Goal: Task Accomplishment & Management: Complete application form

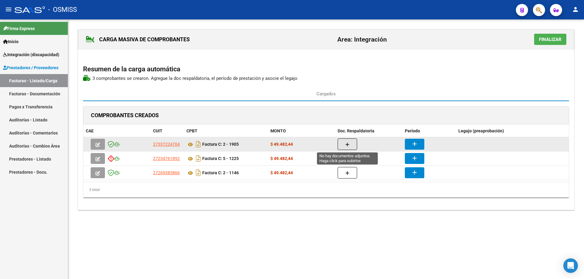
click at [351, 144] on button "button" at bounding box center [347, 145] width 19 height 12
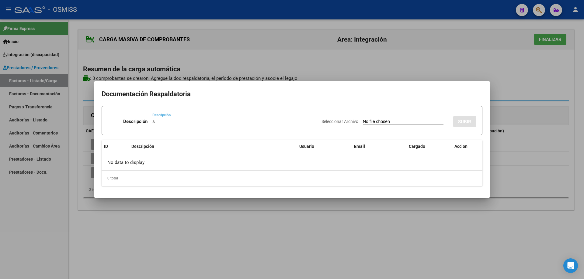
type input "s"
click at [363, 121] on input "Seleccionar Archivo" at bounding box center [403, 122] width 81 height 6
type input "C:\fakepath\08 PL asist [PERSON_NAME].pdf"
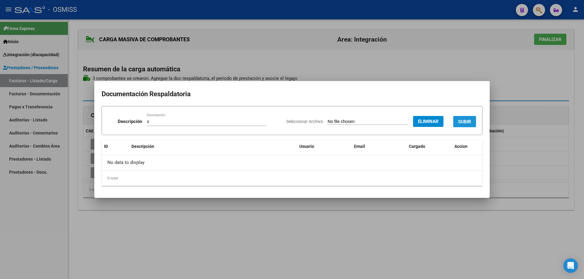
click at [465, 119] on button "SUBIR" at bounding box center [464, 121] width 23 height 11
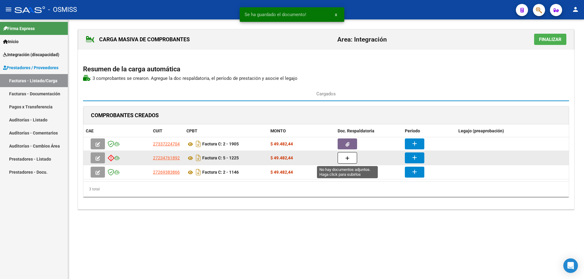
click at [345, 158] on icon "button" at bounding box center [347, 158] width 4 height 5
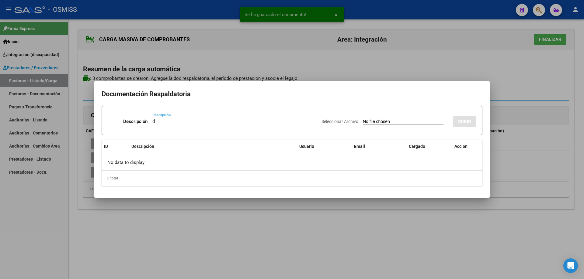
type input "d"
click at [363, 120] on input "Seleccionar Archivo" at bounding box center [403, 122] width 81 height 6
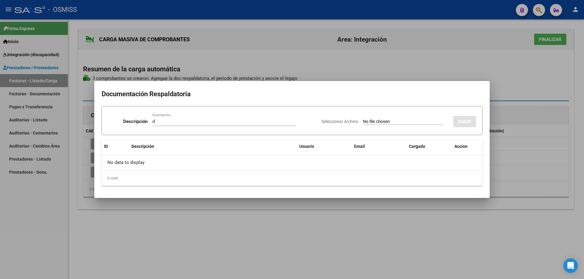
type input "C:\fakepath\Scan [DATE] 09·36·45.pdf"
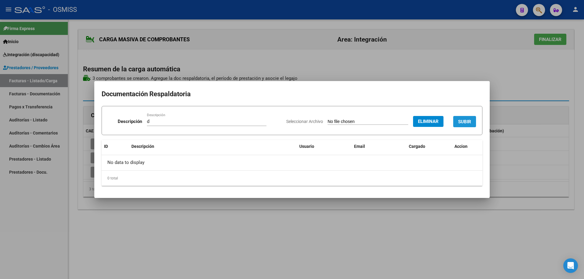
click at [462, 119] on button "SUBIR" at bounding box center [464, 121] width 23 height 11
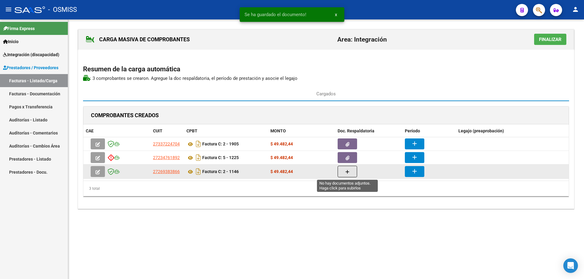
click at [347, 171] on icon "button" at bounding box center [347, 172] width 4 height 5
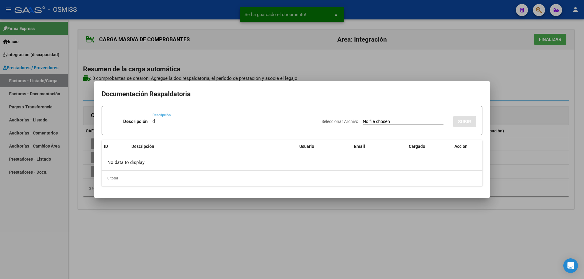
type input "d"
click at [365, 123] on input "Seleccionar Archivo" at bounding box center [403, 122] width 81 height 6
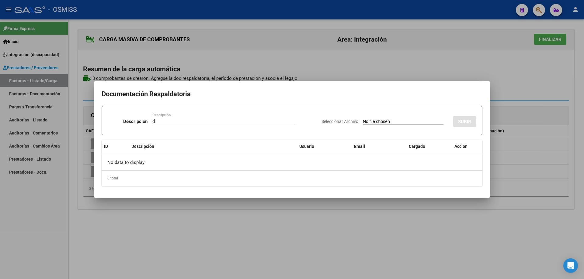
type input "C:\fakepath\PLANILLA DE ASISTENCIA_27269383866_011_00002_00001146.pdf"
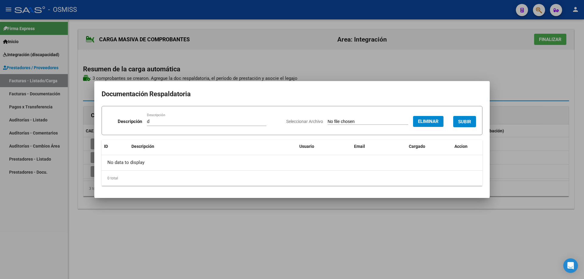
click at [463, 118] on button "SUBIR" at bounding box center [464, 121] width 23 height 11
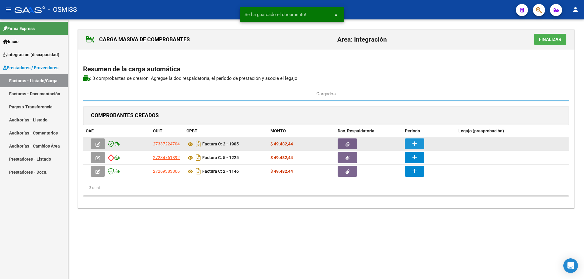
click at [420, 140] on button "add" at bounding box center [414, 144] width 19 height 11
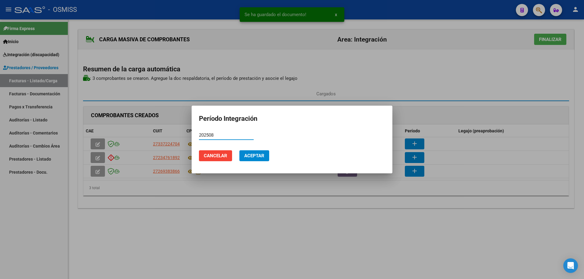
drag, startPoint x: 220, startPoint y: 134, endPoint x: 190, endPoint y: 135, distance: 30.1
click at [187, 134] on div "Se ha guardado el documento! x Período Integración 202508 Período (AAAAMM) Canc…" at bounding box center [292, 139] width 584 height 279
type input "202508"
click at [258, 156] on span "Aceptar" at bounding box center [254, 155] width 20 height 5
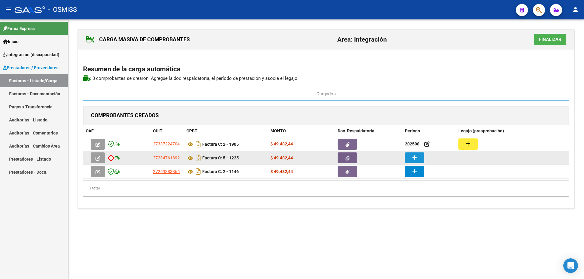
click at [415, 157] on mat-icon "add" at bounding box center [414, 157] width 7 height 7
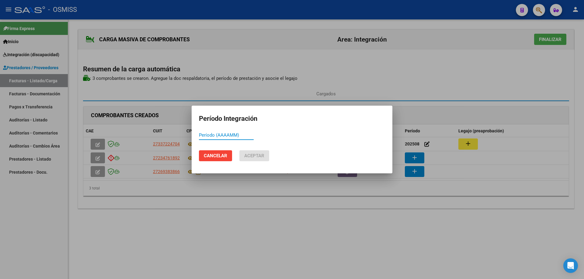
paste input "202508"
type input "202508"
drag, startPoint x: 255, startPoint y: 153, endPoint x: 303, endPoint y: 180, distance: 55.4
click at [254, 153] on button "Aceptar" at bounding box center [254, 156] width 30 height 11
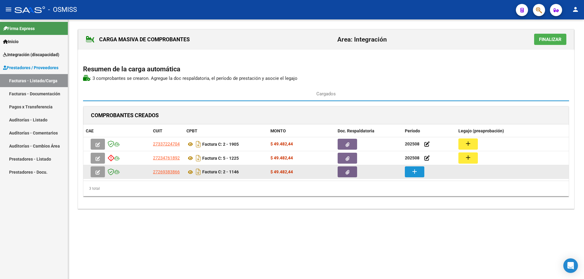
click at [415, 172] on mat-icon "add" at bounding box center [414, 171] width 7 height 7
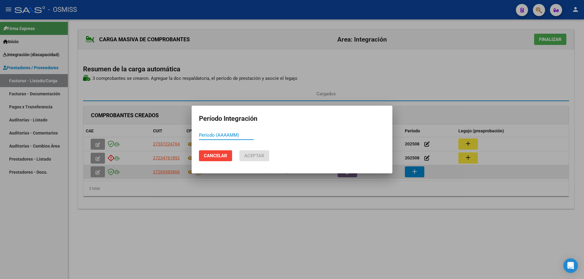
paste input "202508"
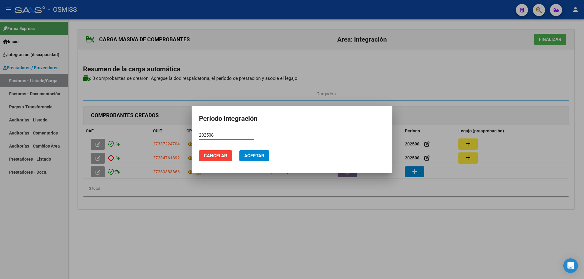
type input "202508"
click at [247, 156] on span "Aceptar" at bounding box center [254, 155] width 20 height 5
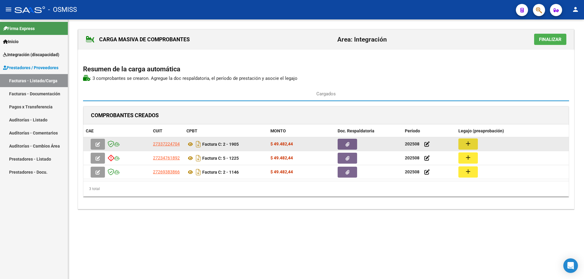
click at [467, 144] on mat-icon "add" at bounding box center [467, 143] width 7 height 7
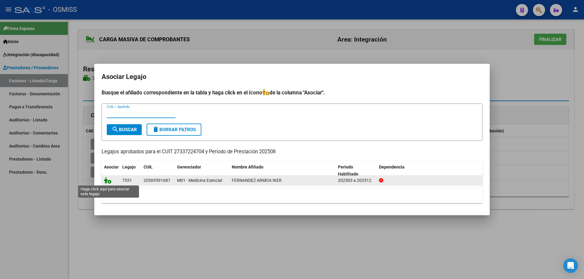
click at [106, 181] on icon at bounding box center [107, 180] width 7 height 7
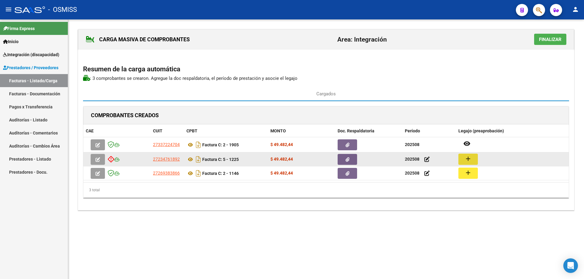
click at [467, 157] on mat-icon "add" at bounding box center [467, 158] width 7 height 7
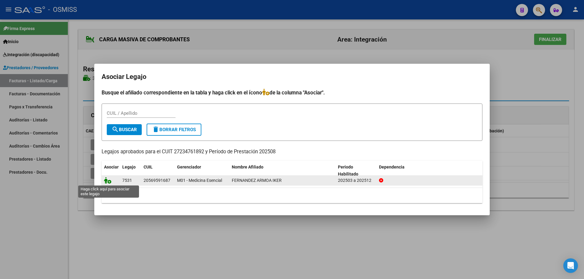
click at [109, 182] on icon at bounding box center [107, 180] width 7 height 7
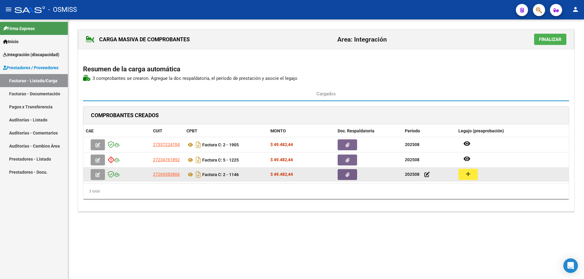
click at [470, 173] on mat-icon "add" at bounding box center [467, 174] width 7 height 7
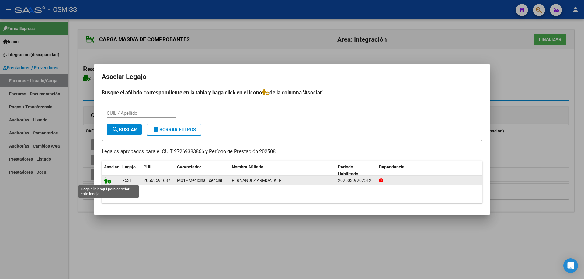
click at [107, 180] on icon at bounding box center [107, 180] width 7 height 7
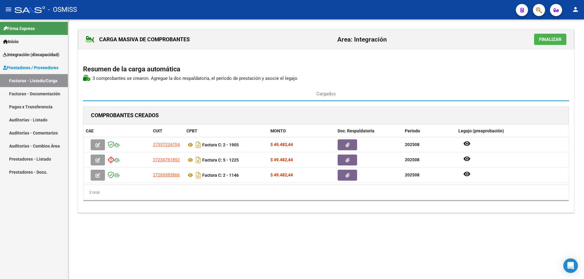
click at [546, 40] on span "Finalizar" at bounding box center [550, 39] width 23 height 5
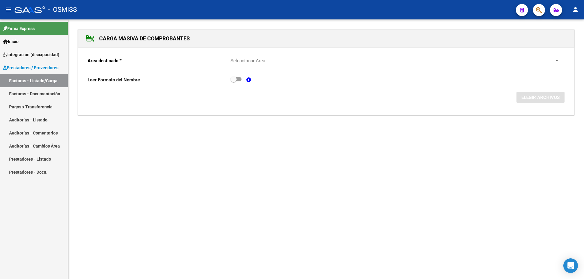
click at [329, 62] on span "Seleccionar Area" at bounding box center [392, 60] width 324 height 5
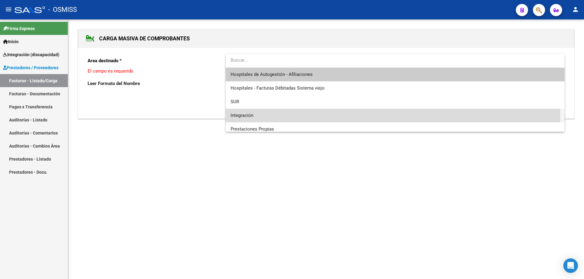
click at [268, 117] on span "Integración" at bounding box center [394, 116] width 329 height 14
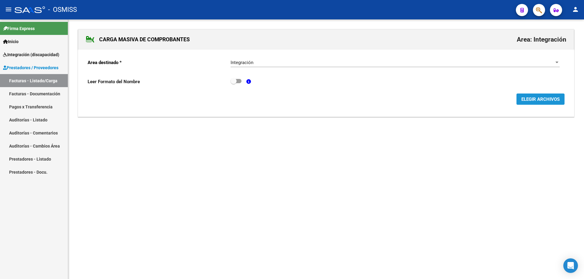
click at [546, 99] on span "ELEGIR ARCHIVOS" at bounding box center [540, 99] width 38 height 5
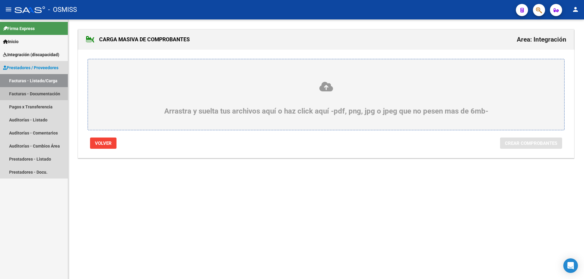
click at [34, 93] on link "Facturas - Documentación" at bounding box center [34, 93] width 68 height 13
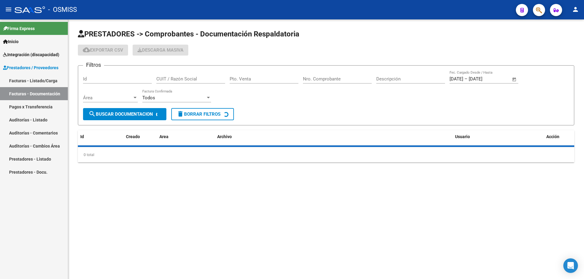
click at [36, 79] on link "Facturas - Listado/Carga" at bounding box center [34, 80] width 68 height 13
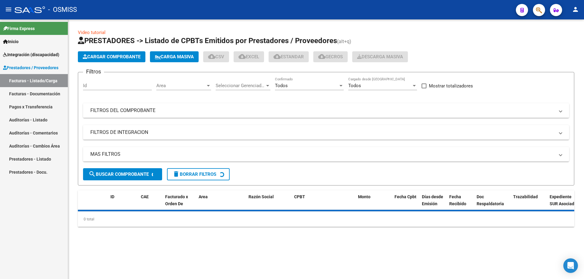
click at [153, 113] on mat-panel-title "FILTROS DEL COMPROBANTE" at bounding box center [322, 110] width 464 height 7
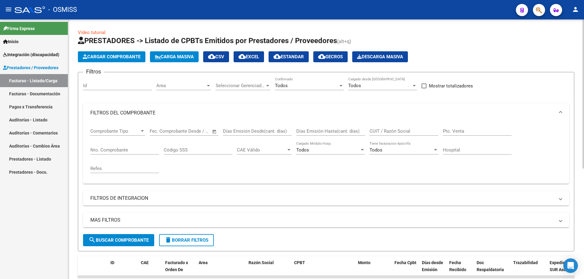
click at [394, 132] on input "CUIT / Razón Social" at bounding box center [403, 131] width 69 height 5
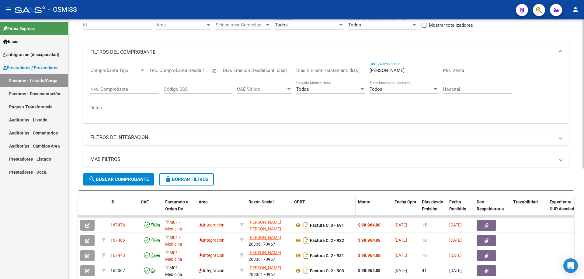
scroll to position [91, 0]
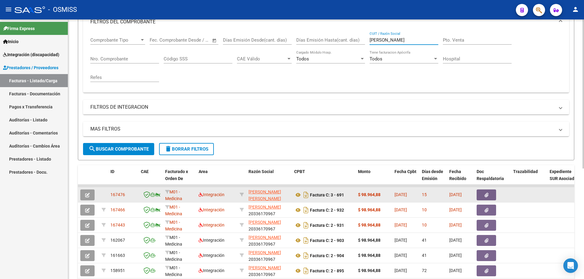
type input "[PERSON_NAME]"
click at [86, 196] on icon "button" at bounding box center [87, 195] width 5 height 5
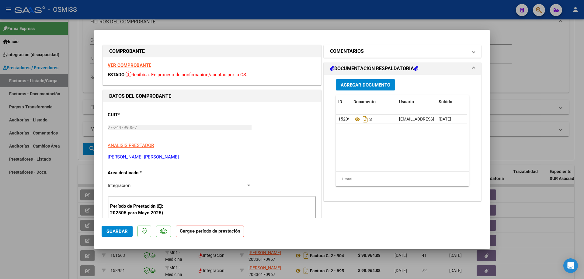
click at [352, 50] on h1 "COMENTARIOS" at bounding box center [347, 51] width 34 height 7
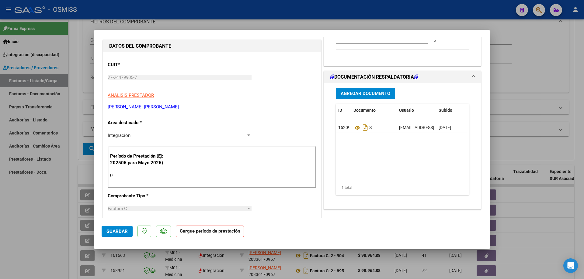
scroll to position [61, 0]
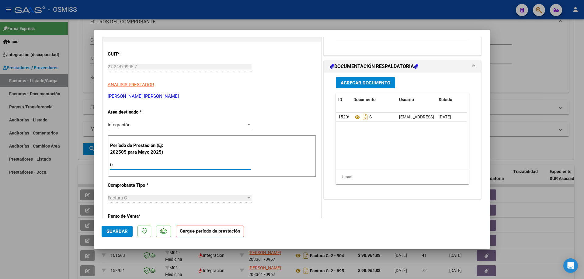
drag, startPoint x: 124, startPoint y: 165, endPoint x: 101, endPoint y: 160, distance: 24.3
click at [101, 160] on mat-dialog-content "COMPROBANTE VER COMPROBANTE ESTADO: Recibida. En proceso de confirmacion/acepta…" at bounding box center [291, 128] width 395 height 182
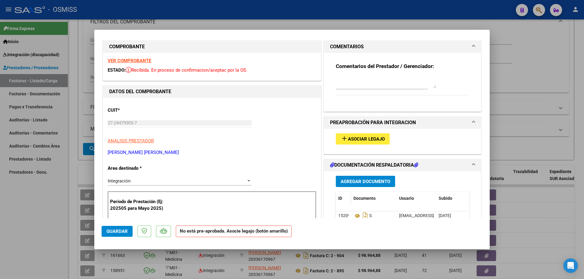
scroll to position [0, 0]
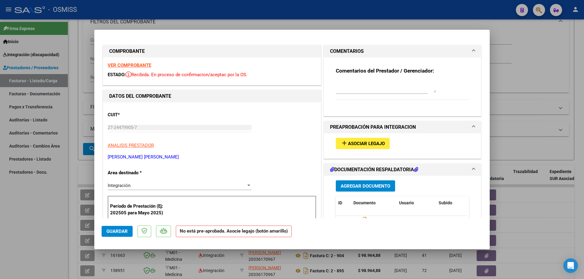
type input "202508"
click at [125, 66] on strong "VER COMPROBANTE" at bounding box center [129, 65] width 43 height 5
click at [358, 145] on span "Asociar Legajo" at bounding box center [366, 143] width 37 height 5
click at [364, 84] on textarea at bounding box center [386, 87] width 100 height 12
type textarea "DI [PERSON_NAME]"
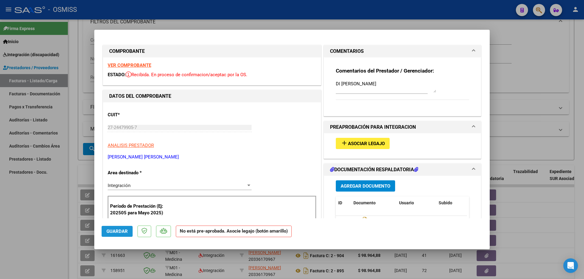
click at [117, 230] on span "Guardar" at bounding box center [116, 231] width 21 height 5
type input "$ 0,00"
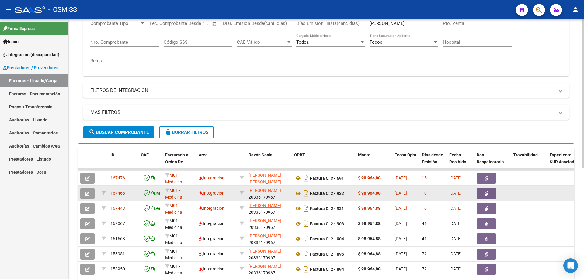
scroll to position [122, 0]
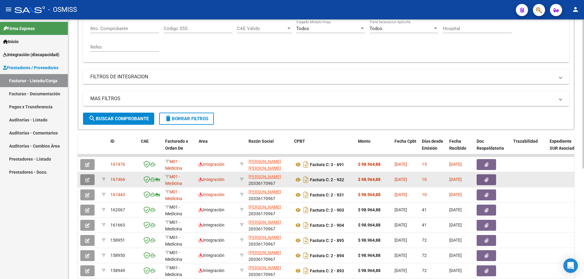
click at [83, 182] on button "button" at bounding box center [87, 180] width 14 height 11
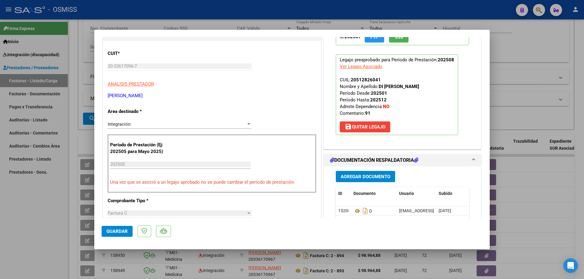
scroll to position [91, 0]
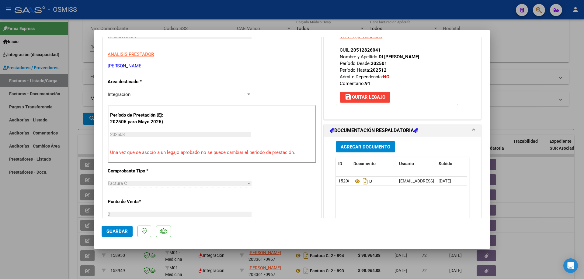
type input "$ 0,00"
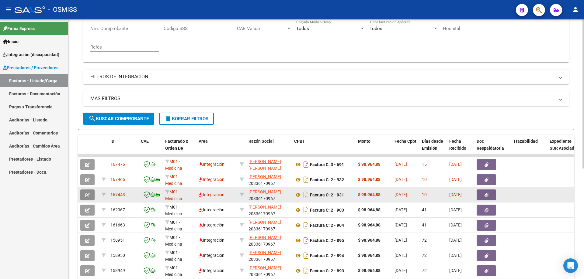
click at [85, 197] on button "button" at bounding box center [87, 195] width 14 height 11
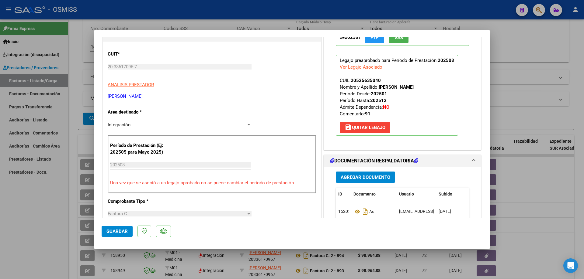
type input "$ 0,00"
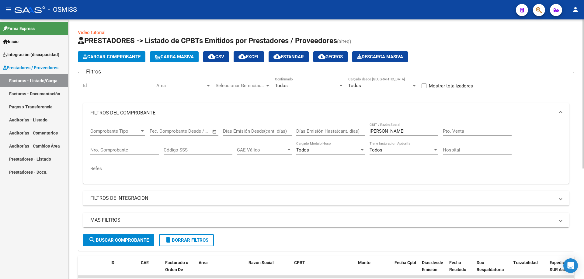
click at [179, 56] on span "Carga Masiva" at bounding box center [174, 56] width 39 height 5
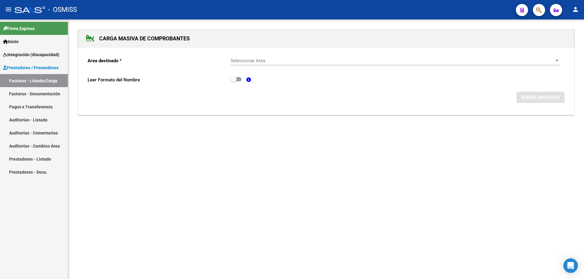
click at [262, 63] on span "Seleccionar Area" at bounding box center [392, 60] width 324 height 5
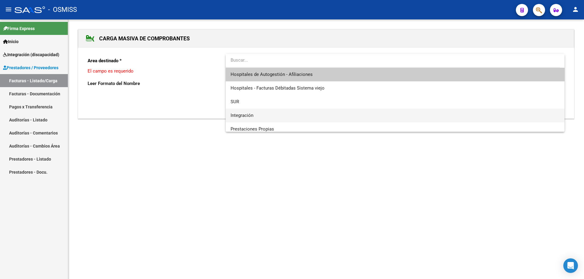
click at [248, 119] on span "Integración" at bounding box center [394, 116] width 329 height 14
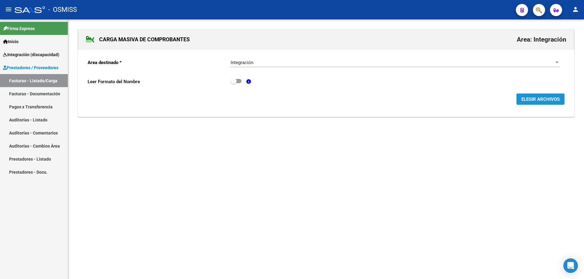
click at [525, 98] on span "ELEGIR ARCHIVOS" at bounding box center [540, 99] width 38 height 5
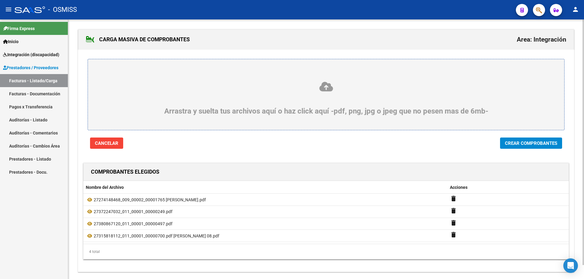
click at [537, 144] on span "Crear Comprobantes" at bounding box center [531, 143] width 52 height 5
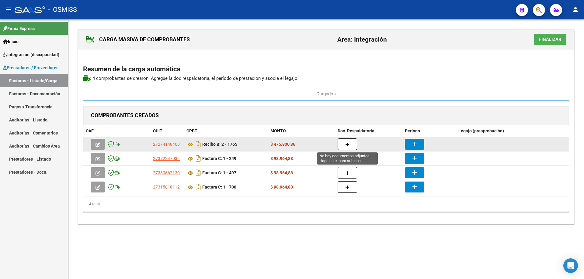
click at [351, 139] on button "button" at bounding box center [347, 145] width 19 height 12
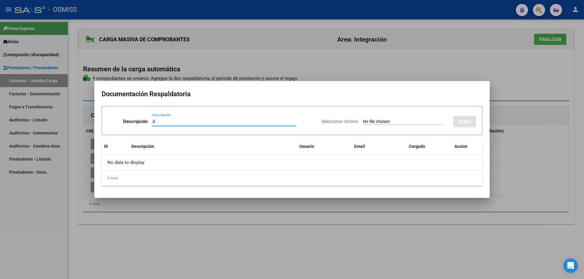
type input "d"
click at [348, 123] on app-file-uploader "Seleccionar Archivo" at bounding box center [384, 121] width 127 height 5
click at [363, 123] on input "Seleccionar Archivo" at bounding box center [403, 122] width 81 height 6
type input "C:\fakepath\ASIST IE [PERSON_NAME].pdf"
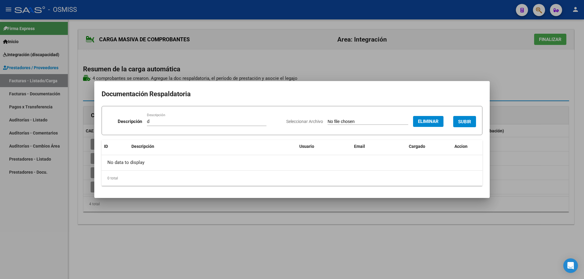
click at [469, 119] on span "SUBIR" at bounding box center [464, 121] width 13 height 5
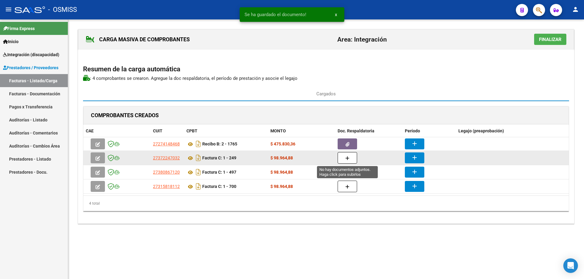
click at [352, 158] on button "button" at bounding box center [347, 158] width 19 height 12
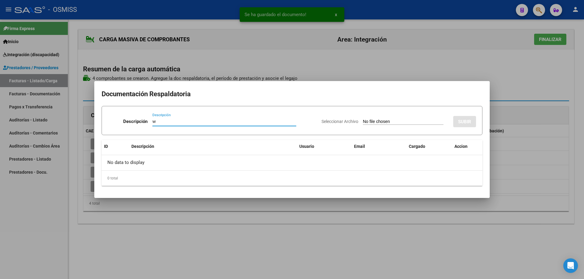
type input "w"
click at [375, 121] on input "Seleccionar Archivo" at bounding box center [403, 122] width 81 height 6
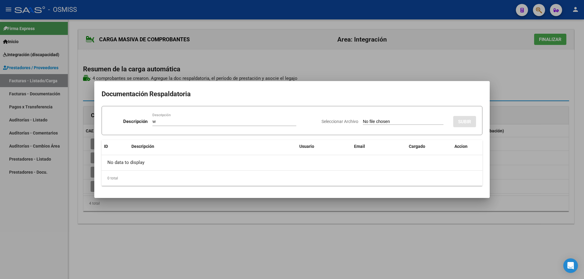
type input "C:\fakepath\[PERSON_NAME] asistencia.pdf"
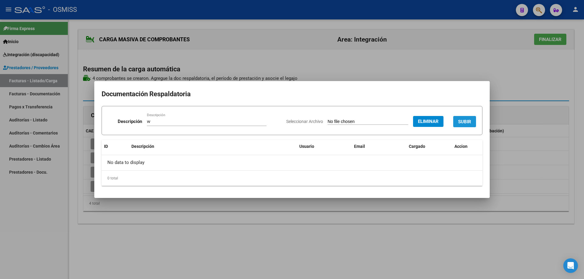
click at [462, 119] on button "SUBIR" at bounding box center [464, 121] width 23 height 11
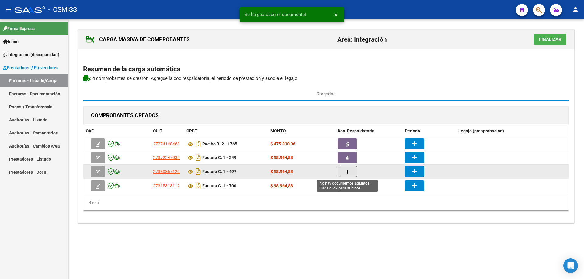
click at [345, 178] on button "button" at bounding box center [347, 172] width 19 height 12
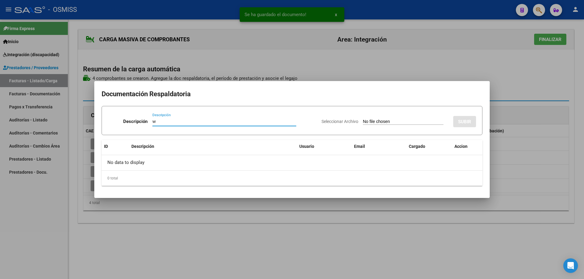
type input "w"
click at [372, 122] on input "Seleccionar Archivo" at bounding box center [403, 122] width 81 height 6
type input "C:\fakepath\[PERSON_NAME] asistencia.pdf"
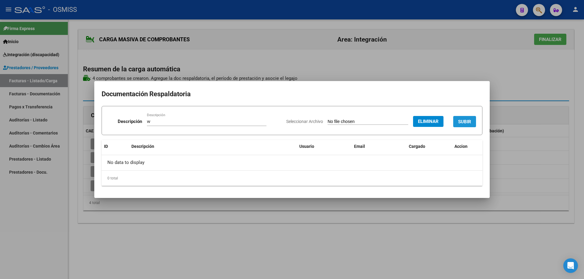
click at [475, 120] on button "SUBIR" at bounding box center [464, 121] width 23 height 11
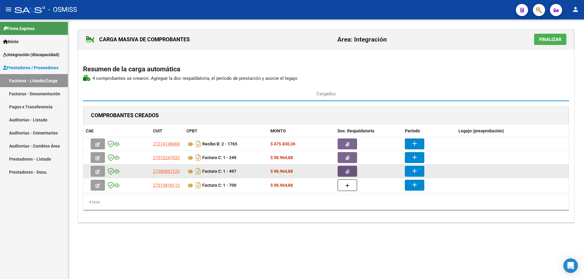
click at [349, 171] on button "button" at bounding box center [347, 171] width 19 height 11
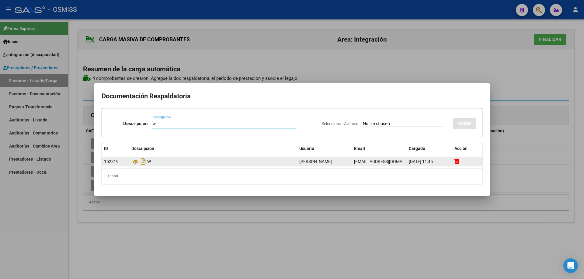
type input "w"
click at [457, 161] on icon at bounding box center [456, 162] width 5 height 6
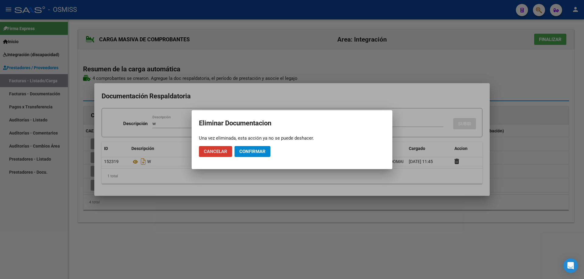
click at [253, 152] on span "Confirmar" at bounding box center [252, 151] width 26 height 5
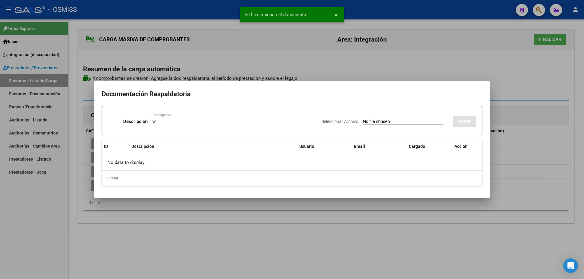
click at [363, 122] on input "Seleccionar Archivo" at bounding box center [403, 122] width 81 height 6
type input "C:\fakepath\[PERSON_NAME][DATE].pdf"
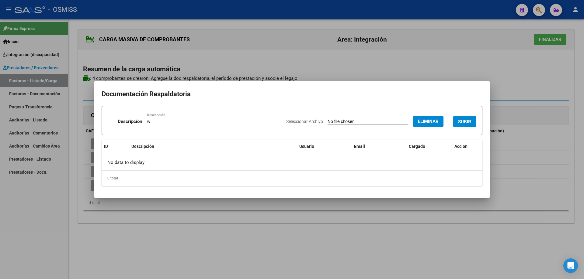
click at [466, 119] on span "SUBIR" at bounding box center [464, 121] width 13 height 5
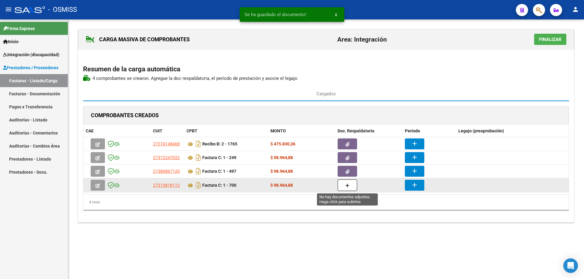
click at [353, 189] on button "button" at bounding box center [347, 186] width 19 height 12
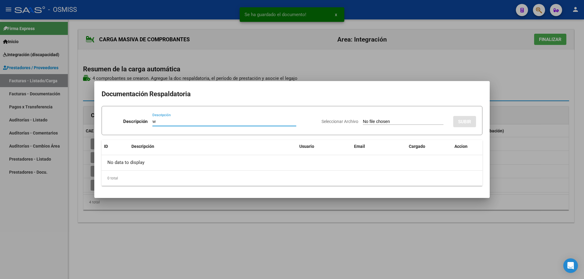
type input "w"
click at [363, 120] on input "Seleccionar Archivo" at bounding box center [403, 122] width 81 height 6
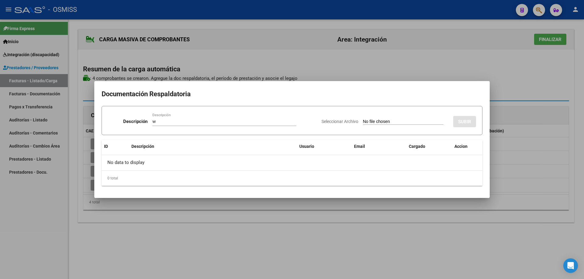
type input "C:\fakepath\[PERSON_NAME] 08.pdf"
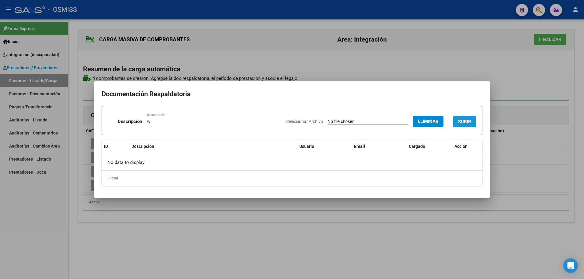
click at [472, 119] on button "SUBIR" at bounding box center [464, 121] width 23 height 11
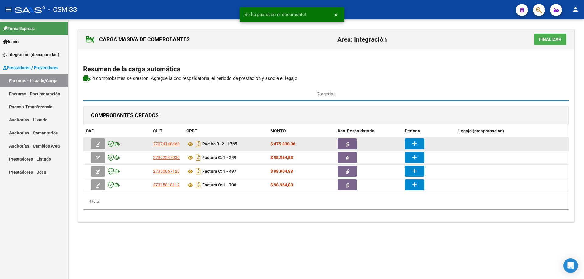
click at [414, 141] on mat-icon "add" at bounding box center [414, 143] width 7 height 7
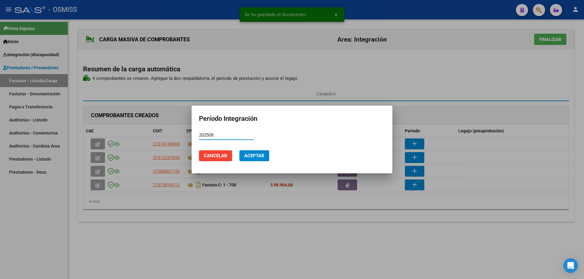
drag, startPoint x: 221, startPoint y: 135, endPoint x: 196, endPoint y: 135, distance: 25.2
click at [196, 135] on mat-dialog-content "202508 Período (AAAAMM)" at bounding box center [292, 138] width 201 height 15
type input "202508"
click at [258, 157] on span "Aceptar" at bounding box center [254, 155] width 20 height 5
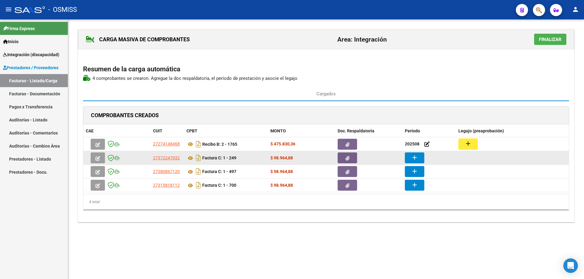
click at [414, 157] on mat-icon "add" at bounding box center [414, 157] width 7 height 7
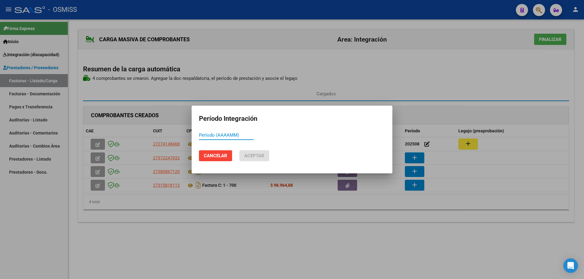
paste input "202508"
type input "202508"
click at [257, 155] on span "Aceptar" at bounding box center [254, 155] width 20 height 5
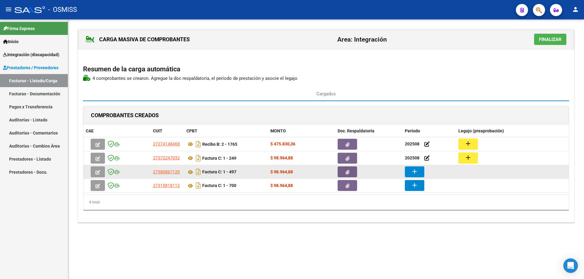
click at [415, 176] on button "add" at bounding box center [414, 172] width 19 height 11
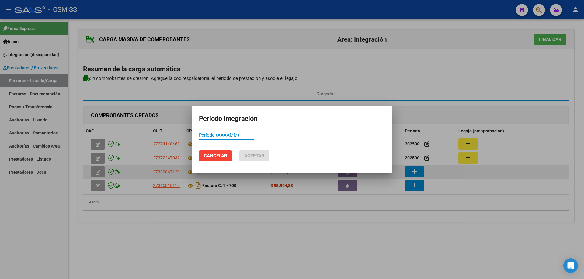
paste input "202508"
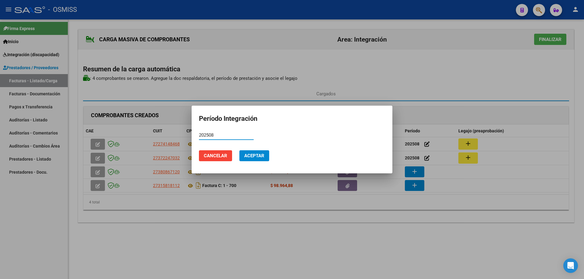
type input "202508"
click at [254, 158] on span "Aceptar" at bounding box center [254, 155] width 20 height 5
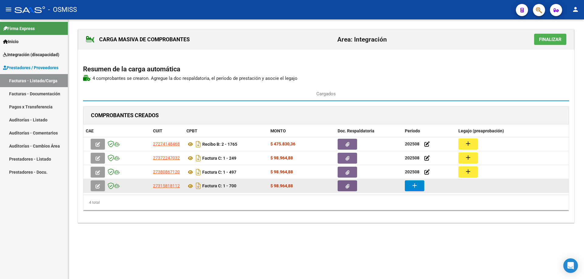
click at [412, 185] on mat-icon "add" at bounding box center [414, 185] width 7 height 7
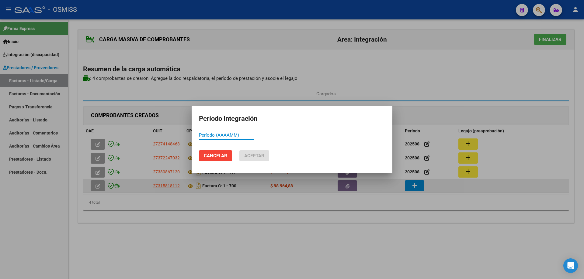
paste input "202508"
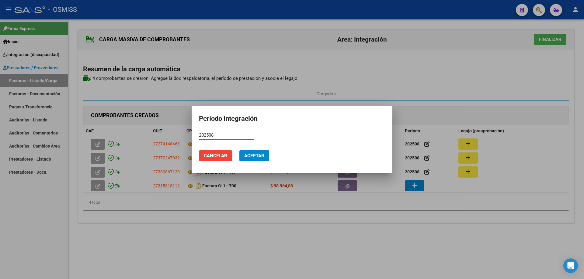
type input "202508"
click at [260, 158] on span "Aceptar" at bounding box center [254, 155] width 20 height 5
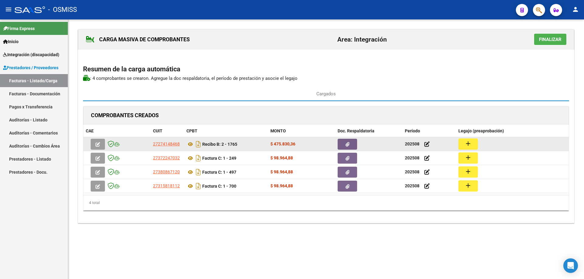
click at [474, 140] on button "add" at bounding box center [467, 144] width 19 height 11
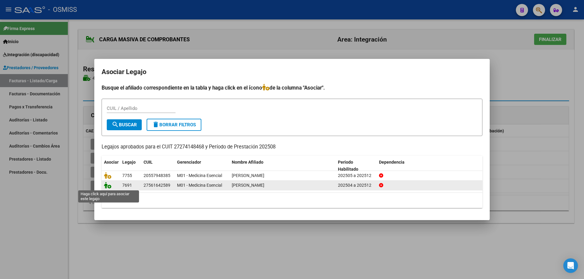
click at [107, 185] on icon at bounding box center [107, 185] width 7 height 7
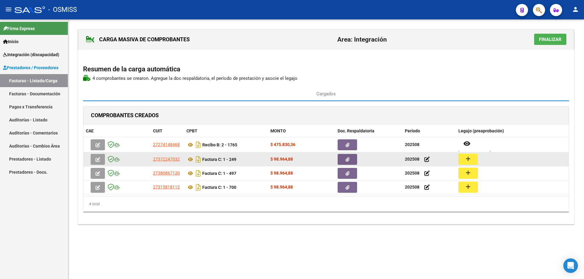
click at [466, 161] on mat-icon "add" at bounding box center [467, 158] width 7 height 7
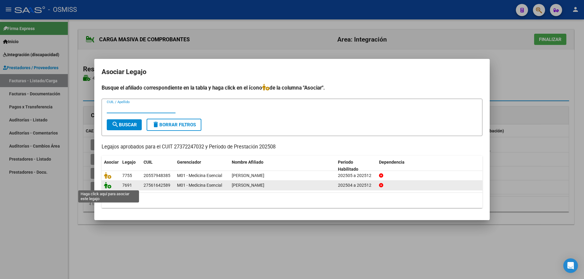
click at [110, 187] on icon at bounding box center [107, 185] width 7 height 7
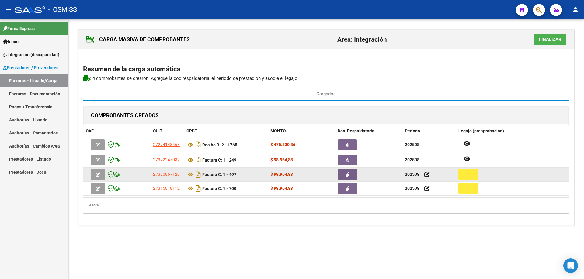
click at [465, 173] on mat-icon "add" at bounding box center [467, 174] width 7 height 7
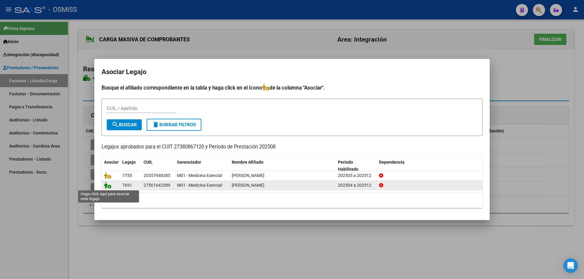
click at [109, 185] on icon at bounding box center [107, 185] width 7 height 7
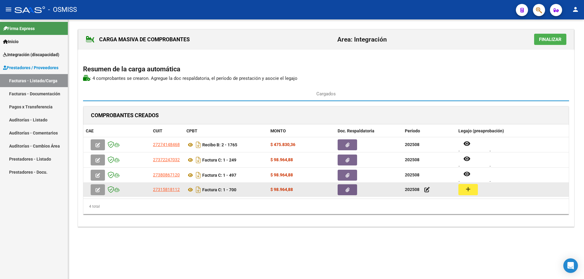
click at [470, 191] on mat-icon "add" at bounding box center [467, 189] width 7 height 7
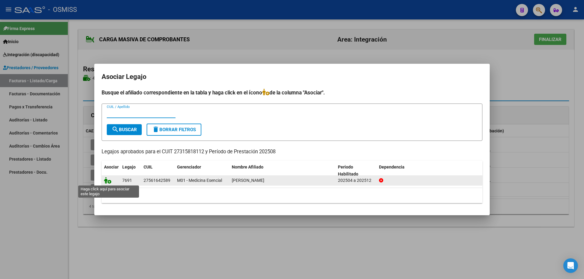
click at [107, 181] on icon at bounding box center [107, 180] width 7 height 7
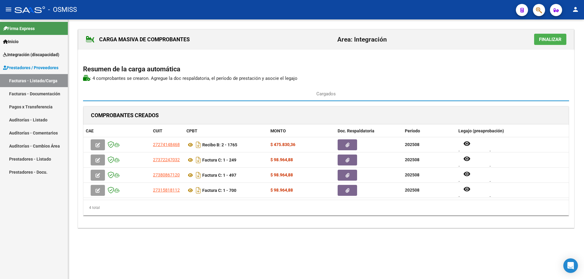
click at [543, 40] on span "Finalizar" at bounding box center [550, 39] width 23 height 5
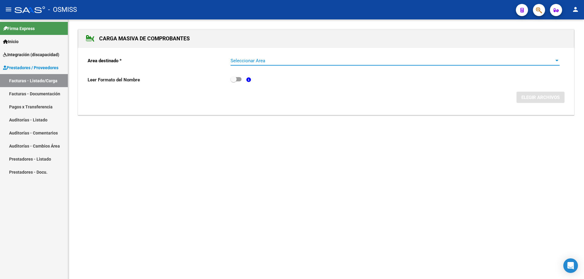
click at [313, 63] on span "Seleccionar Area" at bounding box center [392, 60] width 324 height 5
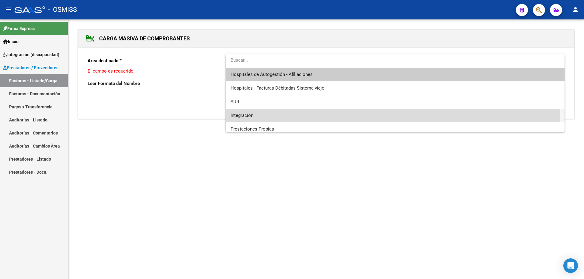
click at [289, 114] on span "Integración" at bounding box center [394, 116] width 329 height 14
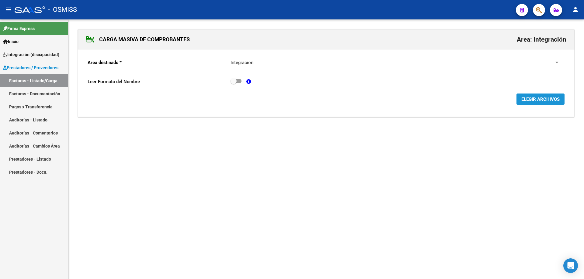
click at [551, 98] on span "ELEGIR ARCHIVOS" at bounding box center [540, 99] width 38 height 5
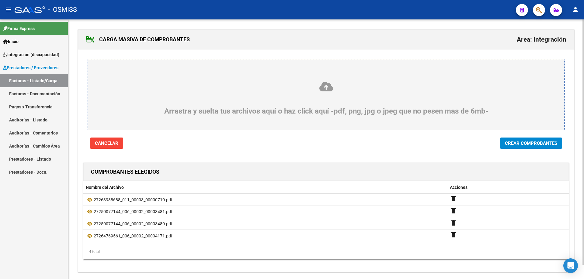
click at [532, 145] on span "Crear Comprobantes" at bounding box center [531, 143] width 52 height 5
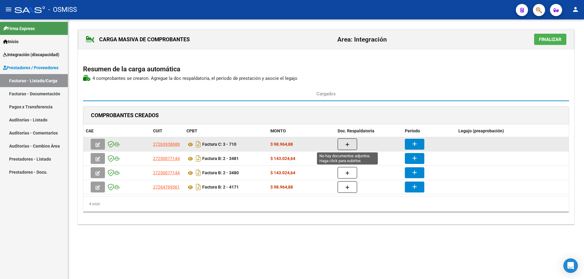
click at [345, 145] on button "button" at bounding box center [347, 145] width 19 height 12
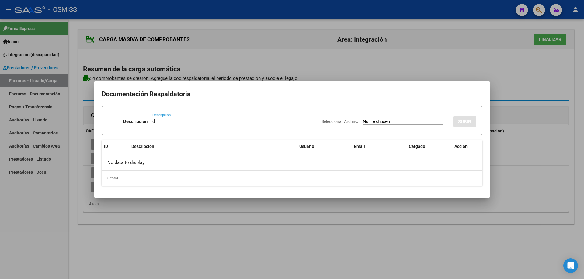
type input "d"
click at [363, 122] on input "Seleccionar Archivo" at bounding box center [403, 122] width 81 height 6
type input "C:\fakepath\[PERSON_NAME].pdf"
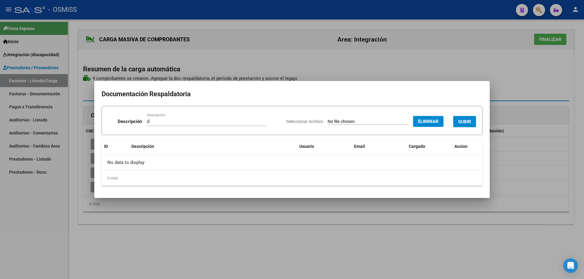
click at [469, 121] on span "SUBIR" at bounding box center [464, 121] width 13 height 5
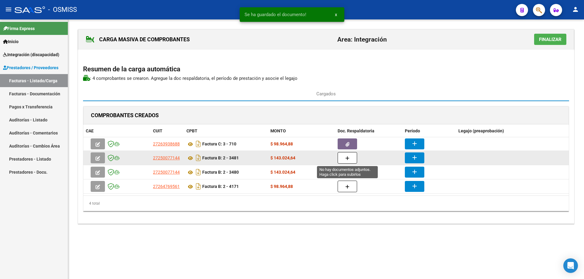
click at [351, 158] on button "button" at bounding box center [347, 158] width 19 height 12
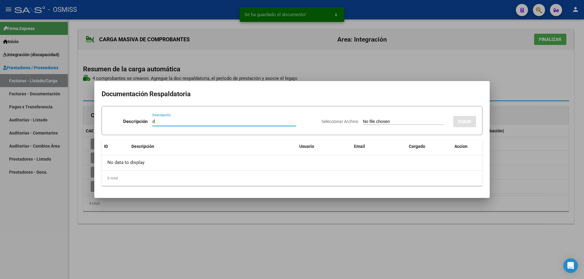
type input "d"
click at [376, 120] on input "Seleccionar Archivo" at bounding box center [403, 122] width 81 height 6
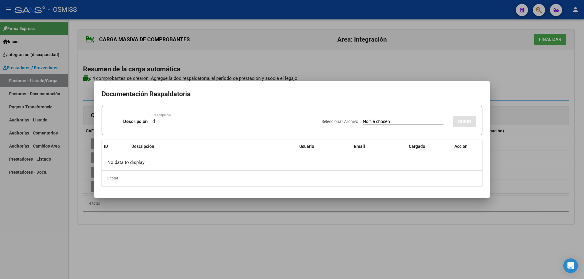
type input "C:\fakepath\Plan asist [PERSON_NAME] colegio.pdf"
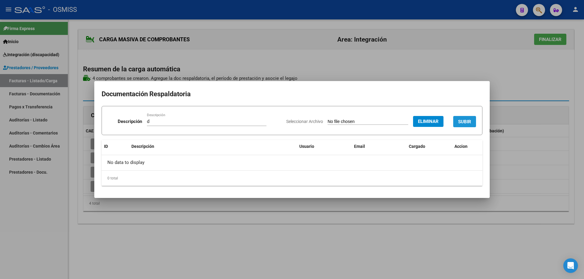
click at [462, 121] on span "SUBIR" at bounding box center [464, 121] width 13 height 5
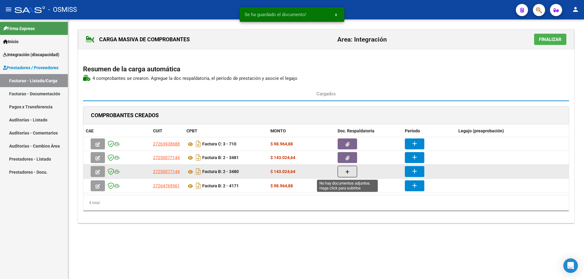
click at [348, 172] on icon "button" at bounding box center [347, 172] width 4 height 5
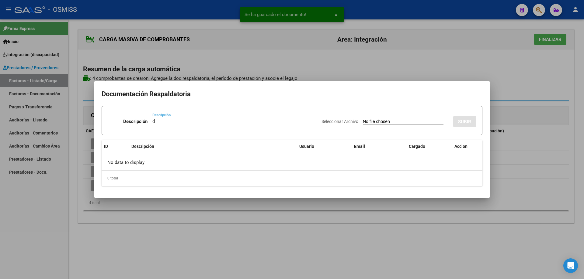
type input "d"
click at [393, 124] on input "Seleccionar Archivo" at bounding box center [403, 122] width 81 height 6
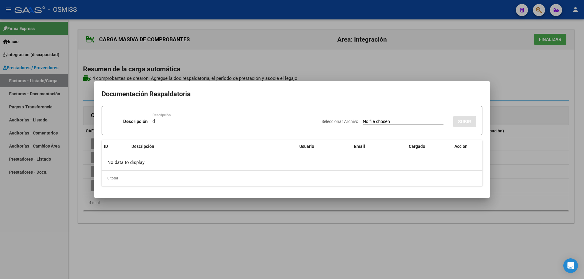
type input "C:\fakepath\Plan asist [PERSON_NAME] terapia.pdf"
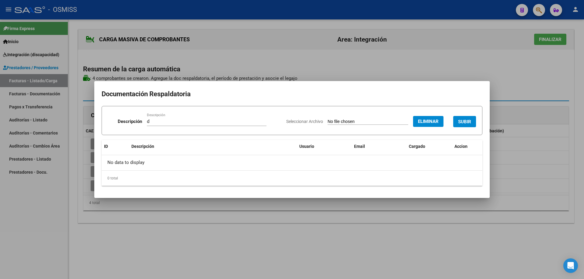
click at [461, 119] on span "SUBIR" at bounding box center [464, 121] width 13 height 5
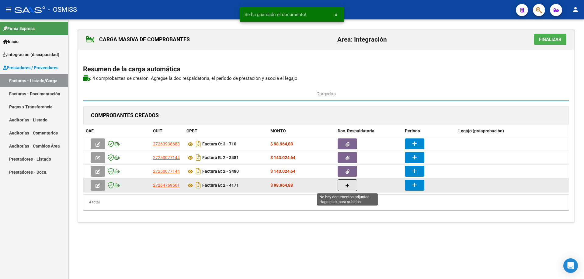
click at [351, 187] on button "button" at bounding box center [347, 186] width 19 height 12
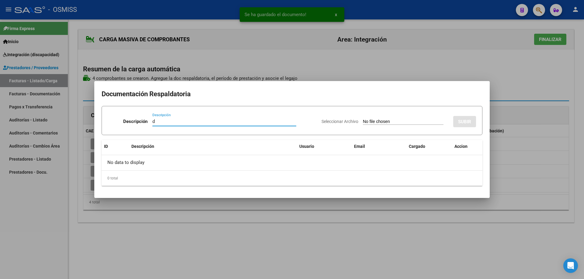
type input "d"
click at [372, 120] on input "Seleccionar Archivo" at bounding box center [403, 122] width 81 height 6
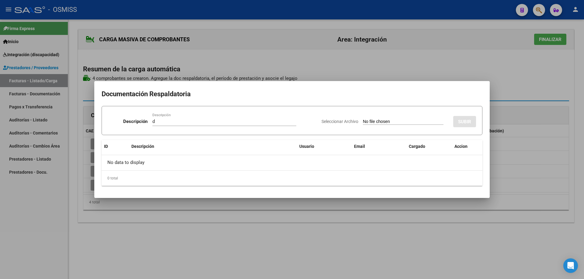
type input "C:\fakepath\[PERSON_NAME] - AGO.pdf"
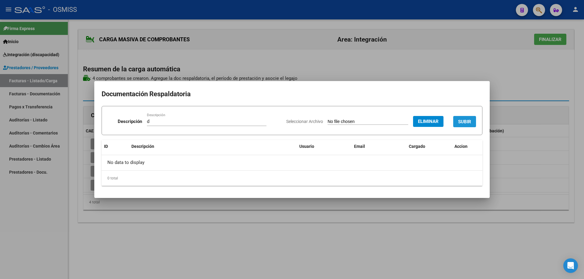
click at [467, 120] on span "SUBIR" at bounding box center [464, 121] width 13 height 5
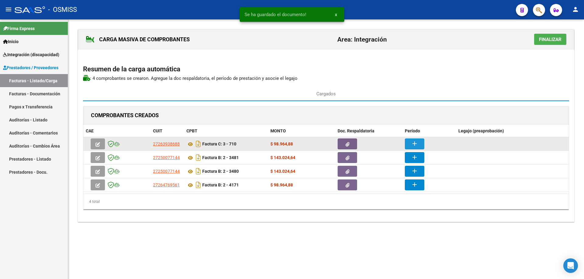
click at [410, 145] on button "add" at bounding box center [414, 144] width 19 height 11
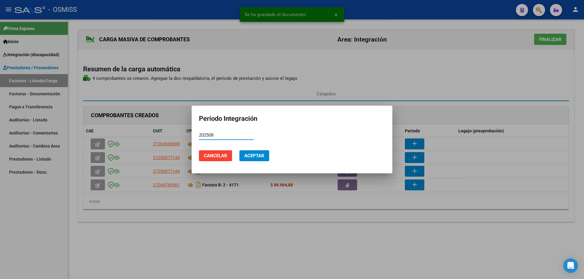
drag, startPoint x: 217, startPoint y: 133, endPoint x: 194, endPoint y: 132, distance: 23.5
click at [194, 132] on mat-dialog-content "202508 Período (AAAAMM)" at bounding box center [292, 138] width 201 height 15
type input "202508"
click at [259, 159] on button "Aceptar" at bounding box center [254, 156] width 30 height 11
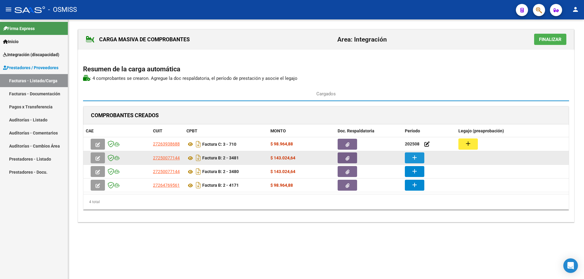
click at [415, 160] on mat-icon "add" at bounding box center [414, 157] width 7 height 7
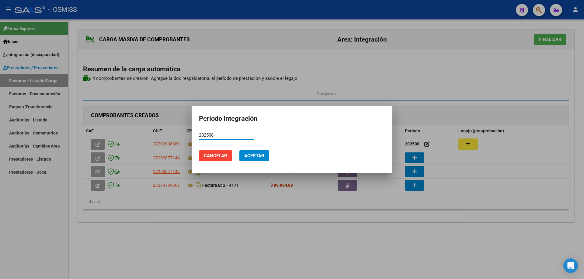
type input "202508"
click at [256, 155] on span "Aceptar" at bounding box center [254, 155] width 20 height 5
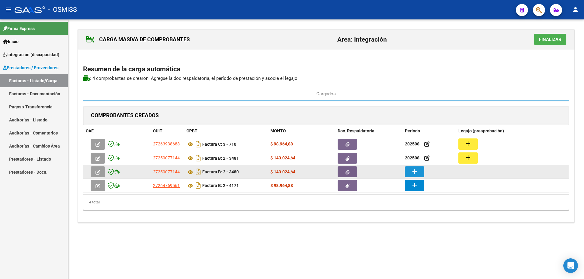
click at [408, 172] on button "add" at bounding box center [414, 172] width 19 height 11
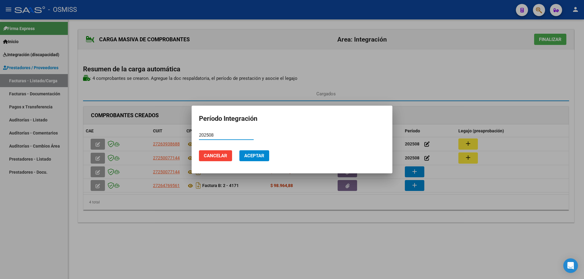
type input "202508"
click at [247, 156] on span "Aceptar" at bounding box center [254, 155] width 20 height 5
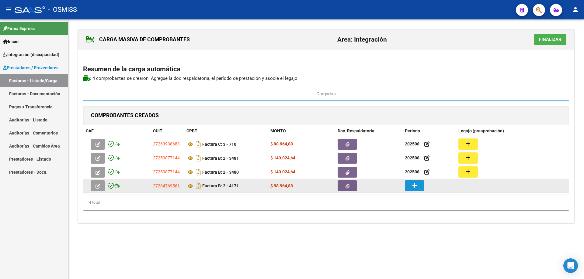
click at [422, 189] on button "add" at bounding box center [414, 186] width 19 height 11
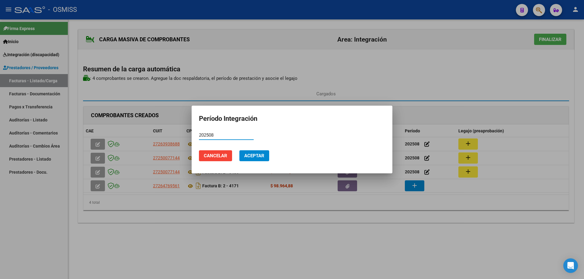
type input "202508"
click at [266, 154] on button "Aceptar" at bounding box center [254, 156] width 30 height 11
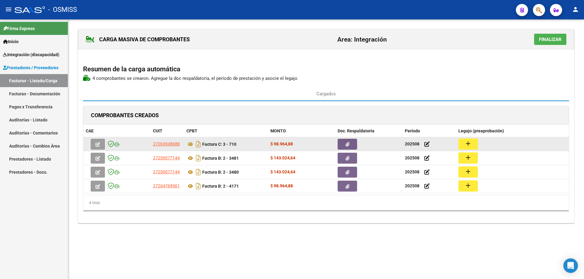
click at [480, 140] on div "add" at bounding box center [512, 144] width 108 height 11
click at [471, 142] on mat-icon "add" at bounding box center [467, 143] width 7 height 7
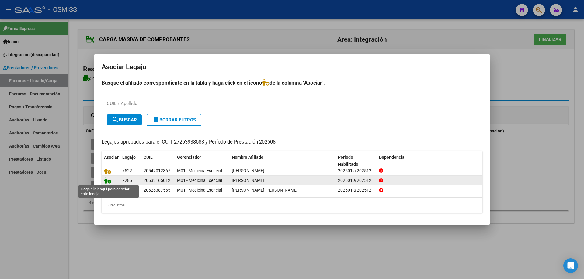
click at [106, 181] on icon at bounding box center [107, 180] width 7 height 7
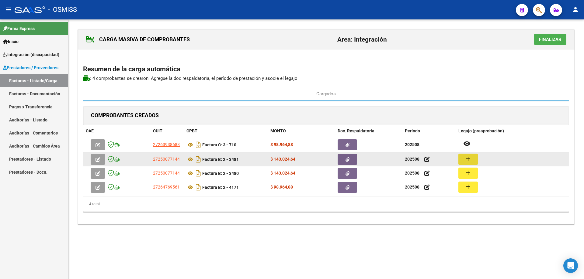
click at [467, 159] on mat-icon "add" at bounding box center [467, 158] width 7 height 7
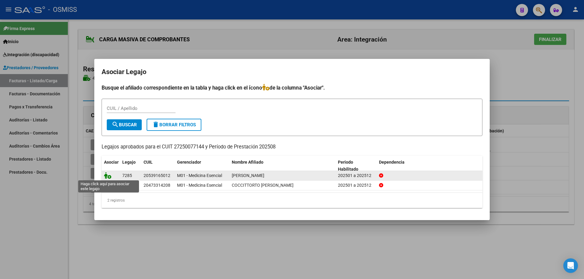
click at [111, 175] on icon at bounding box center [107, 175] width 7 height 7
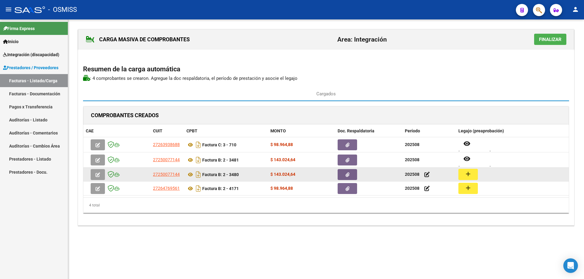
click at [465, 175] on mat-icon "add" at bounding box center [467, 174] width 7 height 7
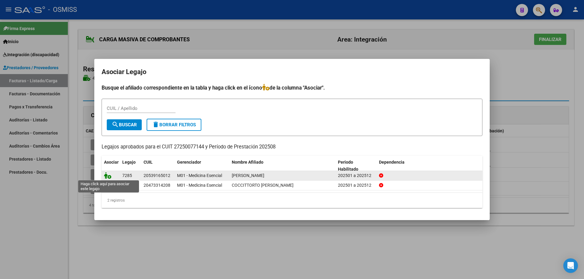
click at [106, 177] on icon at bounding box center [107, 175] width 7 height 7
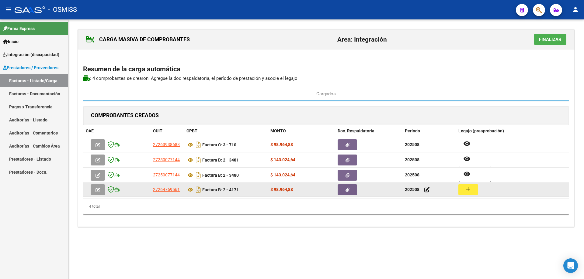
click at [470, 190] on mat-icon "add" at bounding box center [467, 189] width 7 height 7
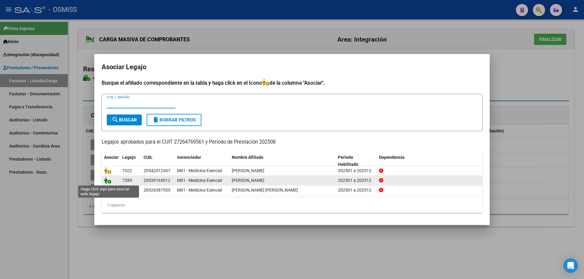
click at [106, 181] on icon at bounding box center [107, 180] width 7 height 7
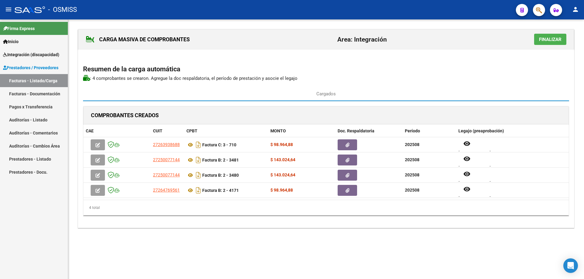
click at [545, 39] on span "Finalizar" at bounding box center [550, 39] width 23 height 5
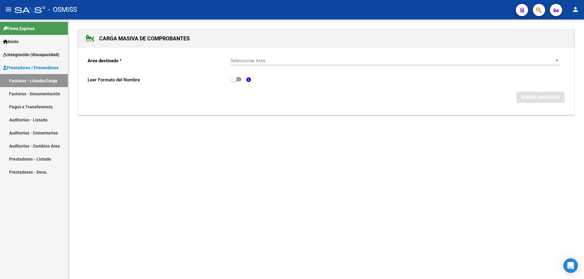
click at [334, 64] on div "Seleccionar Area Seleccionar Area" at bounding box center [394, 58] width 329 height 13
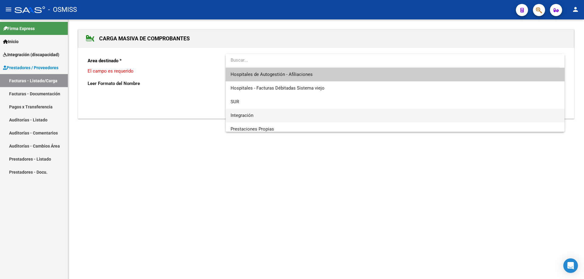
click at [263, 118] on span "Integración" at bounding box center [394, 116] width 329 height 14
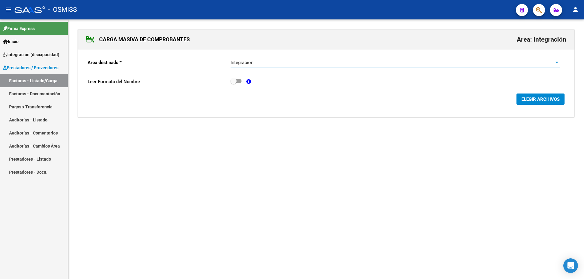
click at [545, 99] on span "ELEGIR ARCHIVOS" at bounding box center [540, 99] width 38 height 5
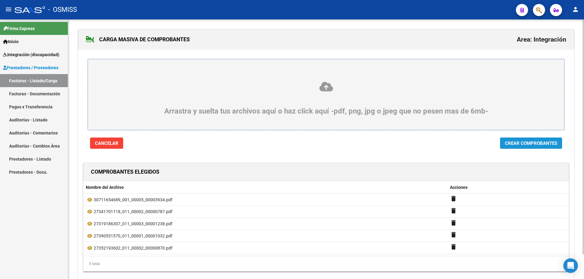
click at [525, 143] on span "Crear Comprobantes" at bounding box center [531, 143] width 52 height 5
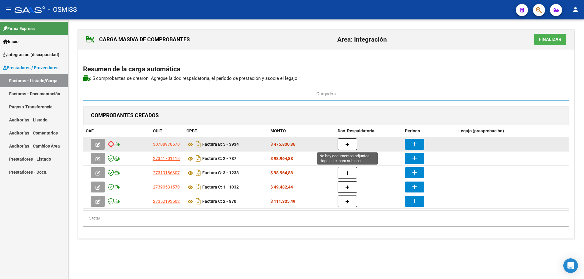
click at [351, 142] on button "button" at bounding box center [347, 145] width 19 height 12
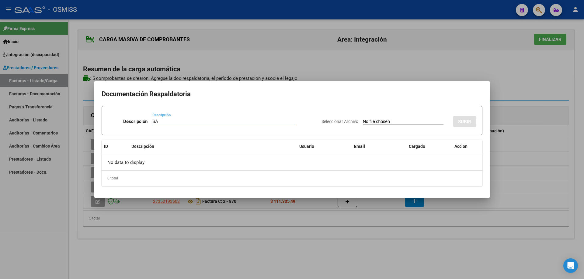
type input "SA"
click at [363, 119] on input "Seleccionar Archivo" at bounding box center [403, 122] width 81 height 6
type input "C:\fakepath\SAIE ASISTENCIA.pdf"
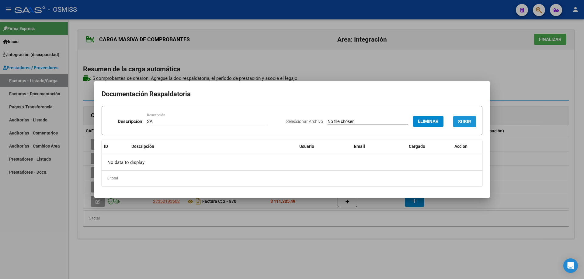
click at [466, 119] on button "SUBIR" at bounding box center [464, 121] width 23 height 11
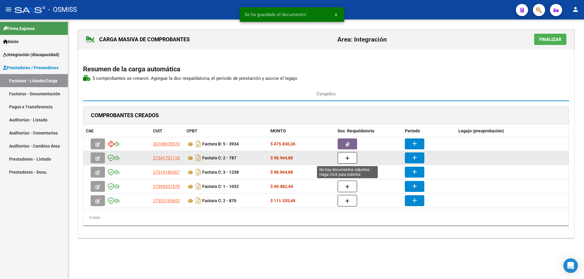
click at [346, 160] on icon "button" at bounding box center [347, 158] width 4 height 5
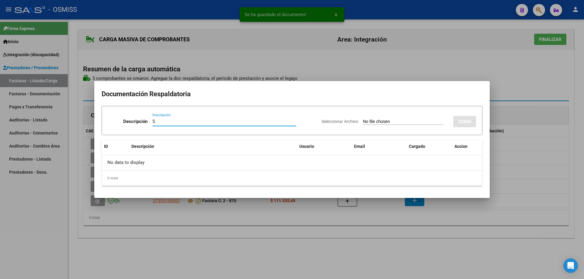
type input "S"
click at [363, 123] on input "Seleccionar Archivo" at bounding box center [403, 122] width 81 height 6
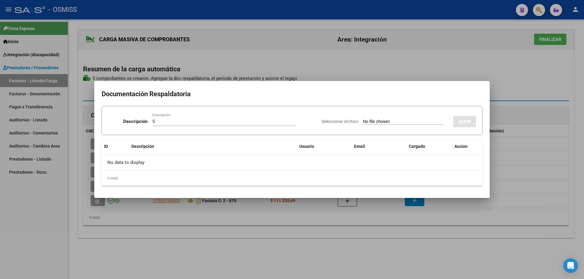
type input "C:\fakepath\[PERSON_NAME] [DATE].pdf"
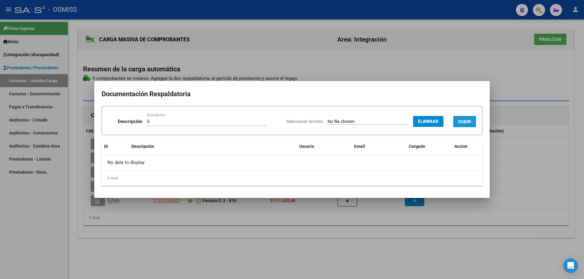
click at [466, 119] on span "SUBIR" at bounding box center [464, 121] width 13 height 5
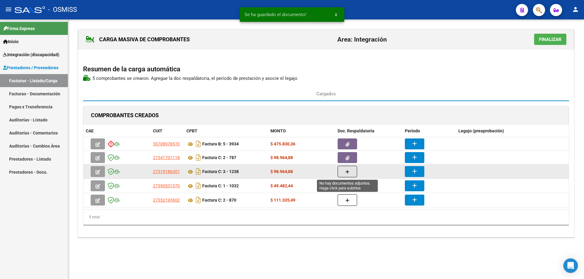
click at [350, 172] on button "button" at bounding box center [347, 172] width 19 height 12
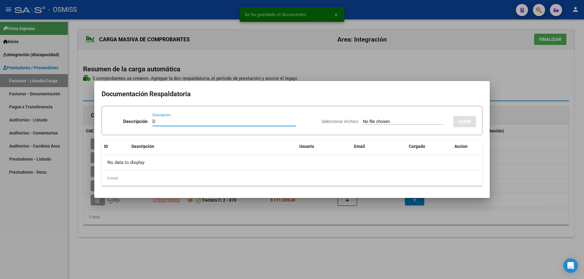
type input "D"
click at [363, 124] on input "Seleccionar Archivo" at bounding box center [403, 122] width 81 height 6
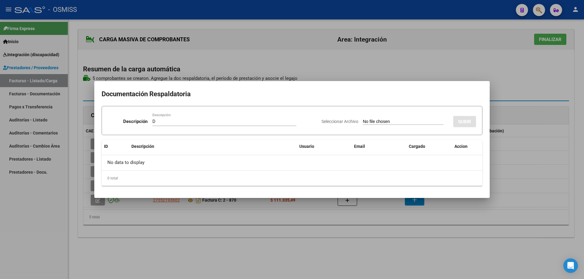
type input "C:\fakepath\FERRARI - AGO.pdf"
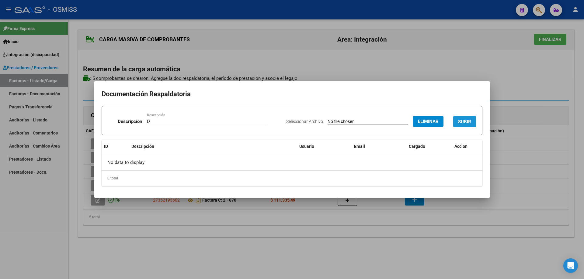
click at [462, 118] on button "SUBIR" at bounding box center [464, 121] width 23 height 11
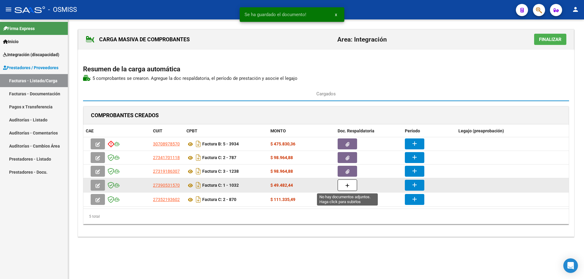
click at [351, 187] on button "button" at bounding box center [347, 186] width 19 height 12
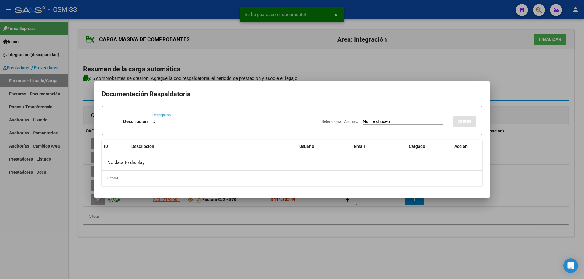
type input "D"
click at [371, 117] on div "Seleccionar Archivo SUBIR" at bounding box center [398, 120] width 154 height 19
click at [373, 122] on input "Seleccionar Archivo" at bounding box center [403, 122] width 81 height 6
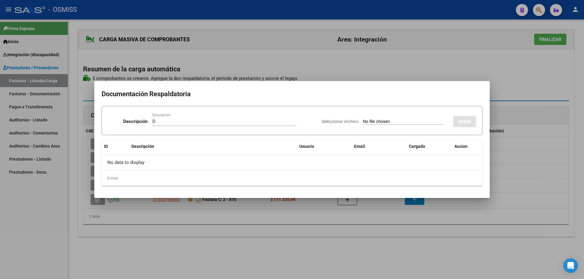
type input "C:\fakepath\[PERSON_NAME] .pdf"
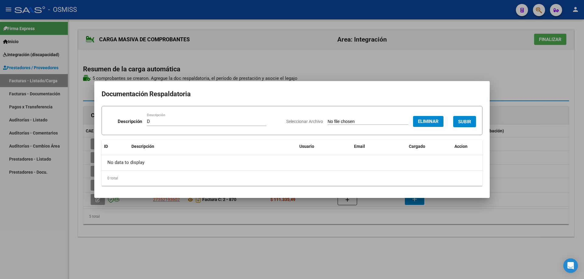
click at [467, 117] on button "SUBIR" at bounding box center [464, 121] width 23 height 11
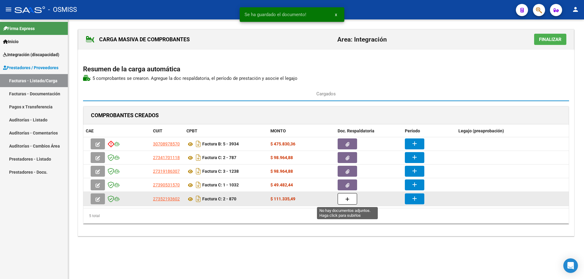
click at [351, 202] on button "button" at bounding box center [347, 199] width 19 height 12
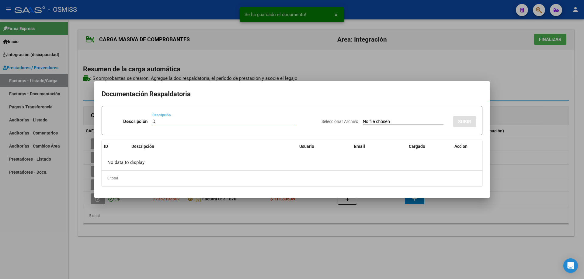
type input "D"
click at [395, 119] on div "Seleccionar Archivo SUBIR" at bounding box center [398, 120] width 154 height 19
click at [394, 123] on input "Seleccionar Archivo" at bounding box center [403, 122] width 81 height 6
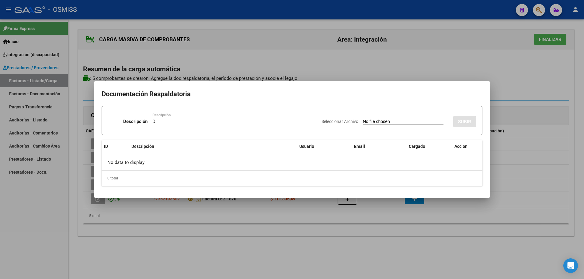
type input "C:\fakepath\Ferrari [DATE].pdf"
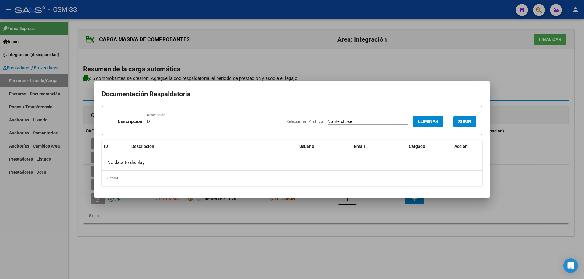
click at [471, 117] on button "SUBIR" at bounding box center [464, 121] width 23 height 11
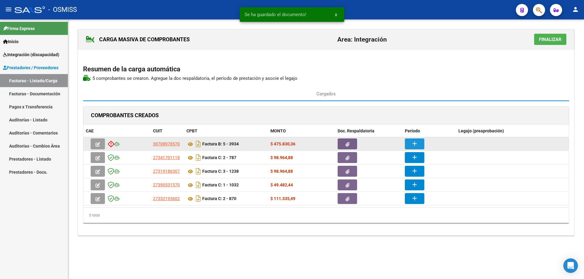
click at [410, 142] on button "add" at bounding box center [414, 144] width 19 height 11
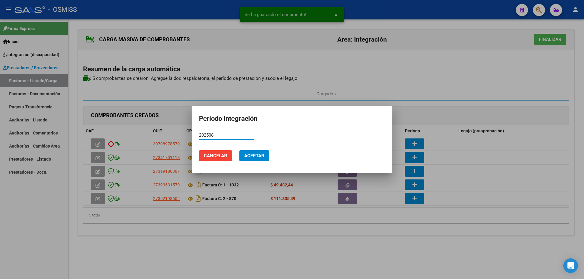
type input "202508"
click at [260, 157] on span "Aceptar" at bounding box center [254, 155] width 20 height 5
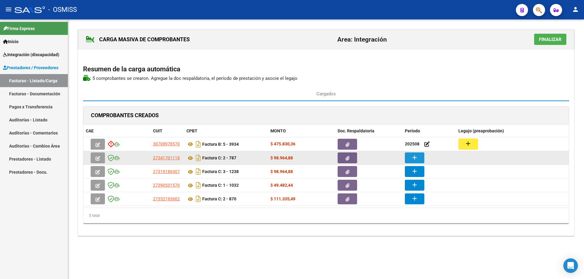
click at [409, 158] on button "add" at bounding box center [414, 158] width 19 height 11
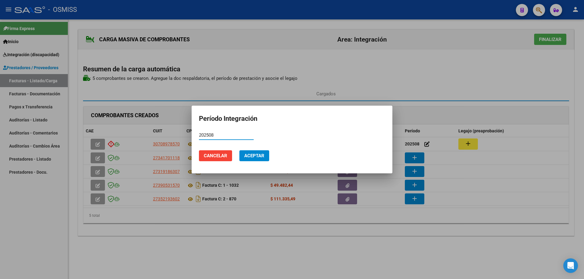
type input "202508"
click at [259, 158] on span "Aceptar" at bounding box center [254, 155] width 20 height 5
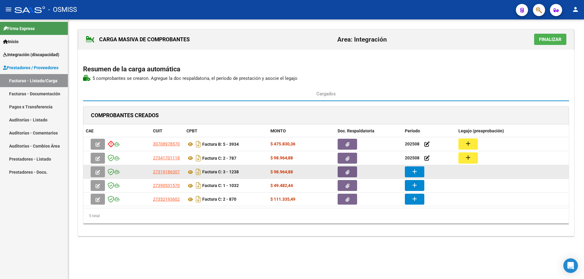
click at [419, 176] on button "add" at bounding box center [414, 172] width 19 height 11
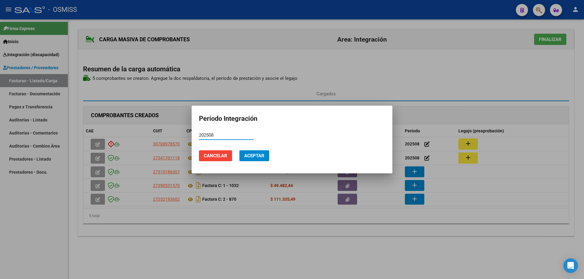
type input "202508"
click at [259, 152] on button "Aceptar" at bounding box center [254, 156] width 30 height 11
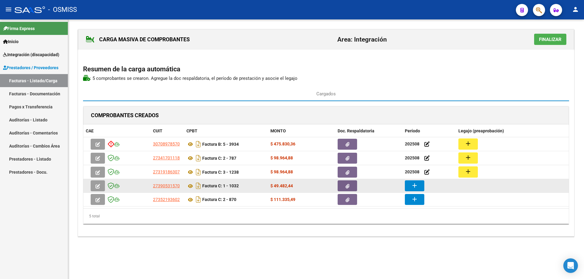
click at [417, 186] on mat-icon "add" at bounding box center [414, 185] width 7 height 7
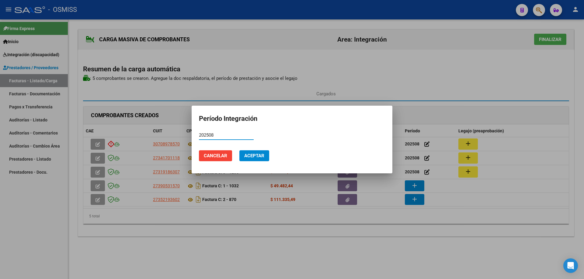
type input "202508"
click at [255, 154] on span "Aceptar" at bounding box center [254, 155] width 20 height 5
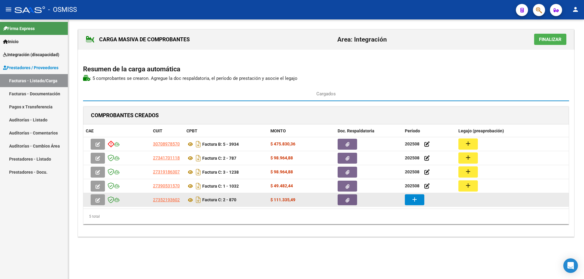
click at [415, 201] on mat-icon "add" at bounding box center [414, 199] width 7 height 7
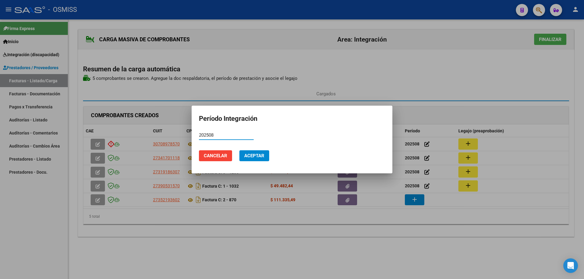
type input "202508"
click at [258, 155] on span "Aceptar" at bounding box center [254, 155] width 20 height 5
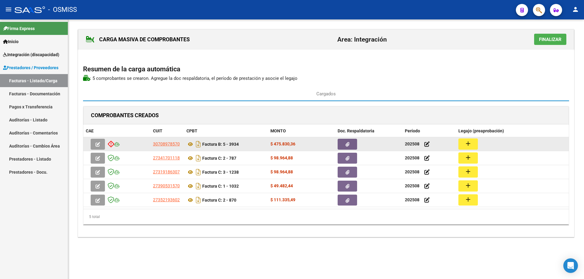
click at [473, 143] on button "add" at bounding box center [467, 144] width 19 height 11
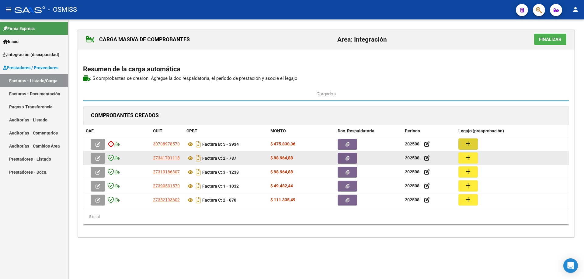
click at [474, 159] on button "add" at bounding box center [467, 158] width 19 height 11
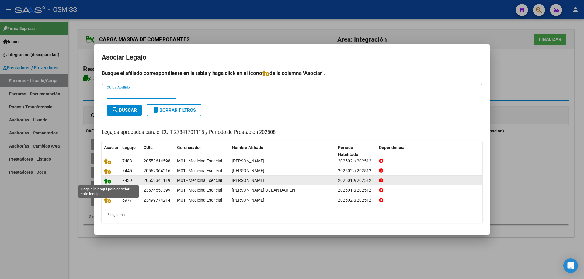
click at [106, 181] on icon at bounding box center [107, 180] width 7 height 7
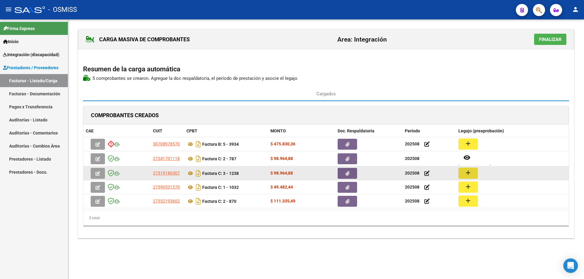
click at [466, 173] on mat-icon "add" at bounding box center [467, 172] width 7 height 7
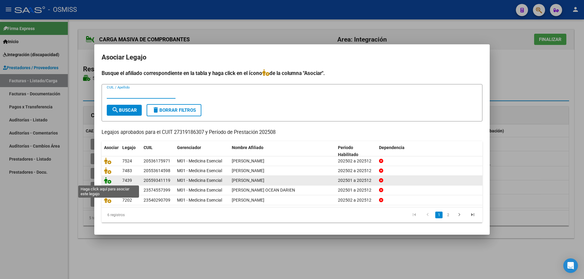
click at [108, 181] on icon at bounding box center [107, 180] width 7 height 7
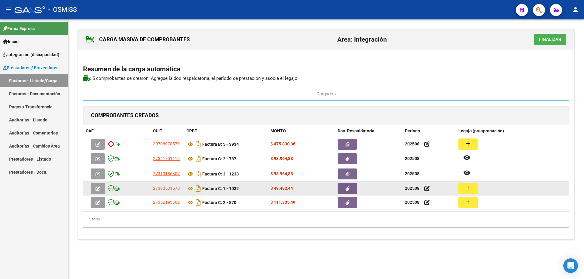
click at [469, 188] on mat-icon "add" at bounding box center [467, 188] width 7 height 7
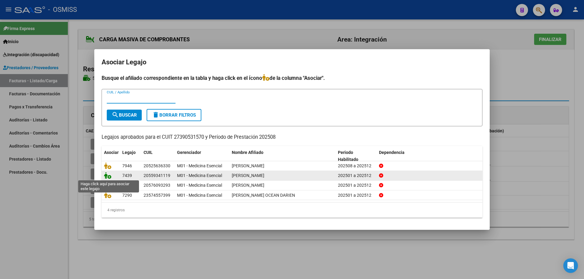
click at [104, 174] on icon at bounding box center [107, 175] width 7 height 7
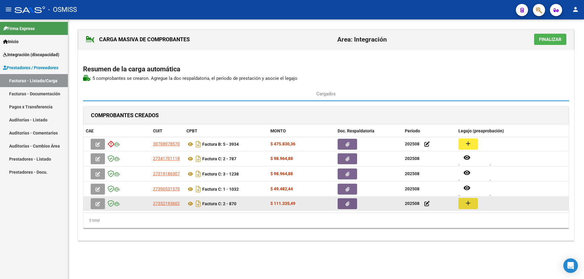
click at [468, 202] on mat-icon "add" at bounding box center [467, 203] width 7 height 7
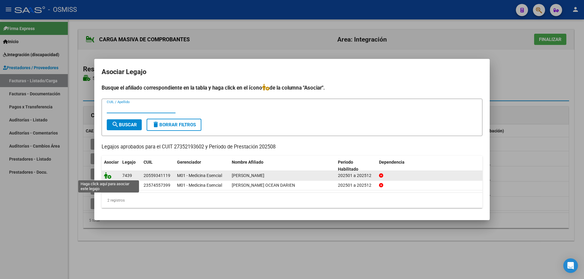
click at [109, 178] on icon at bounding box center [107, 175] width 7 height 7
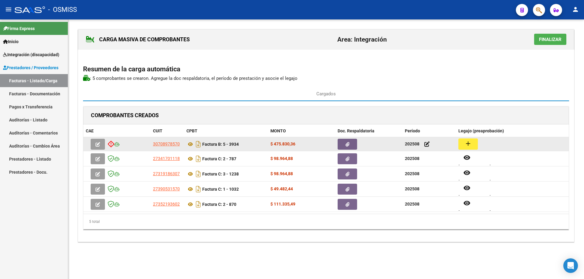
click at [470, 147] on mat-icon "add" at bounding box center [467, 143] width 7 height 7
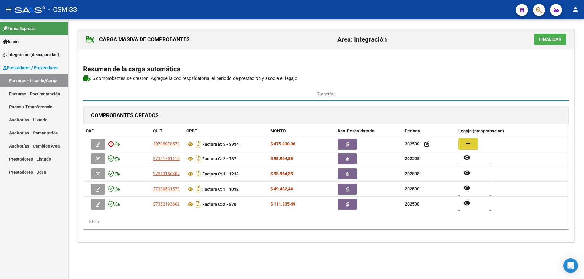
click at [549, 38] on span "Finalizar" at bounding box center [550, 39] width 23 height 5
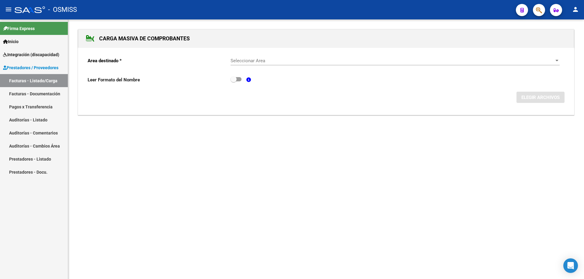
click at [260, 61] on span "Seleccionar Area" at bounding box center [392, 60] width 324 height 5
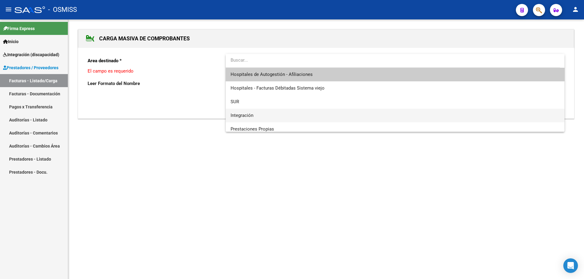
click at [259, 112] on span "Integración" at bounding box center [394, 116] width 329 height 14
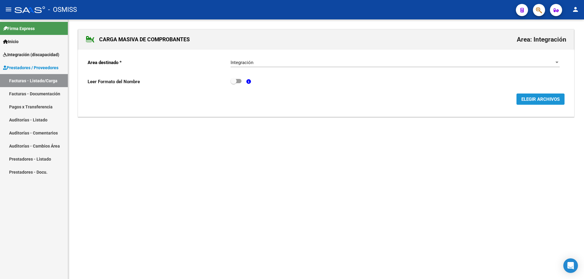
click at [544, 101] on span "ELEGIR ARCHIVOS" at bounding box center [540, 99] width 38 height 5
